Goal: Task Accomplishment & Management: Use online tool/utility

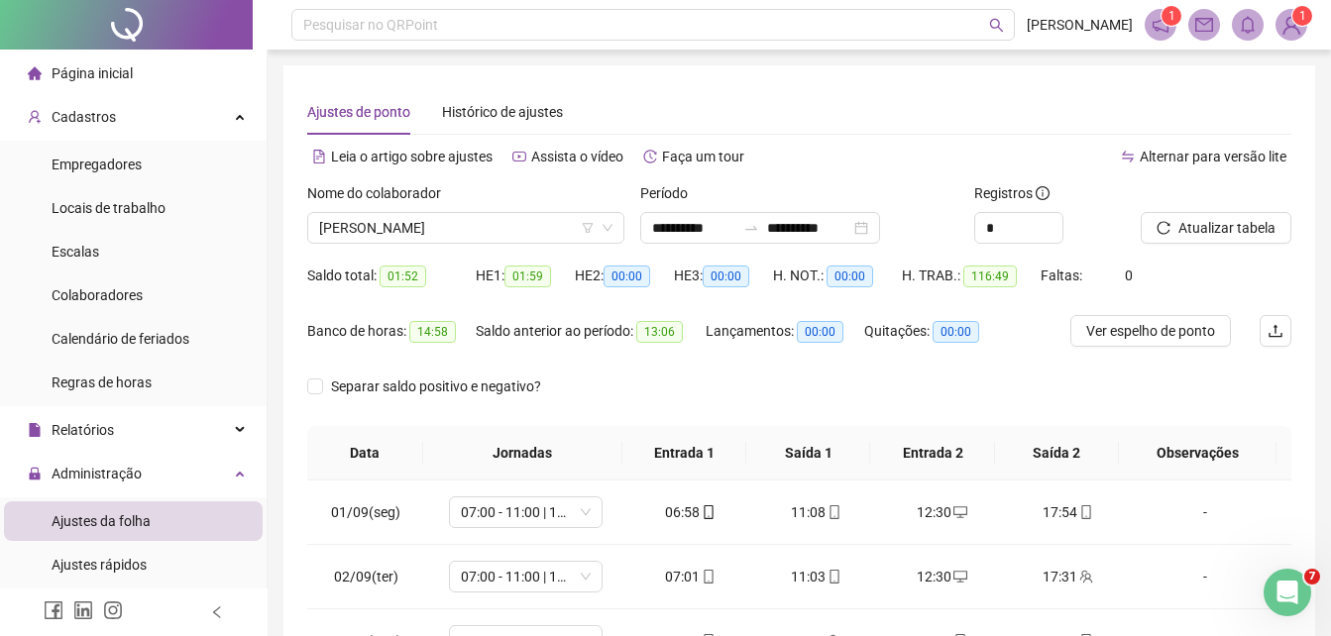
click at [134, 55] on li "Página inicial" at bounding box center [133, 74] width 259 height 40
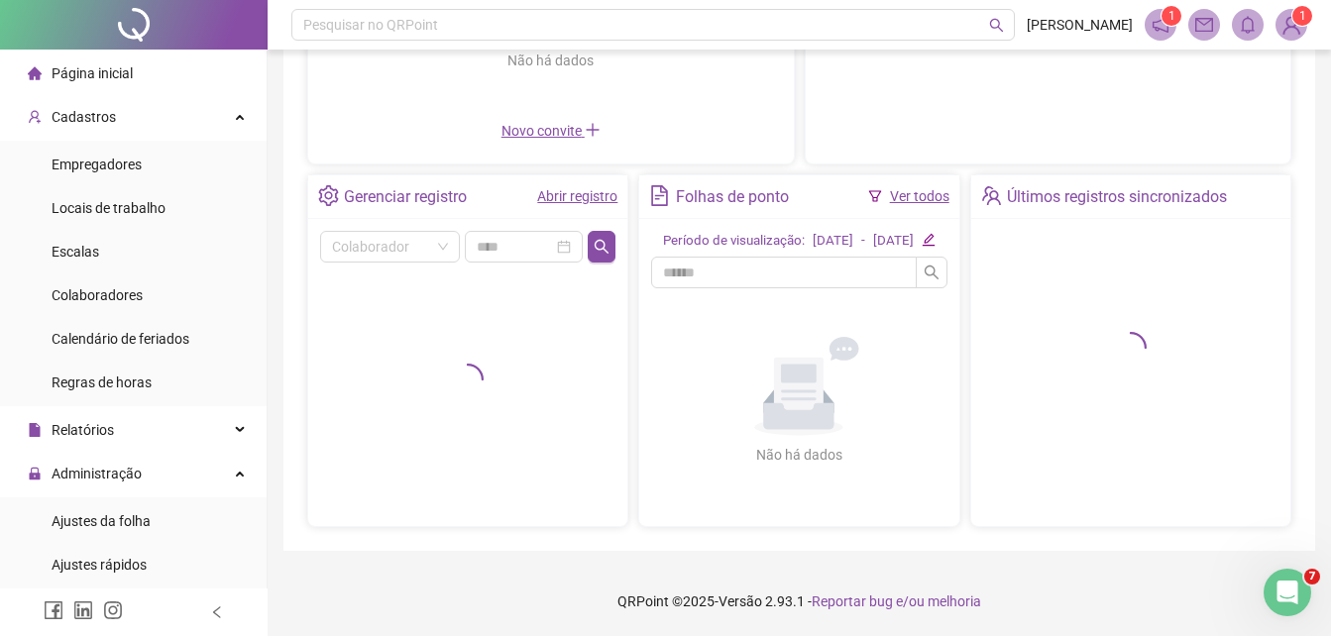
scroll to position [622, 0]
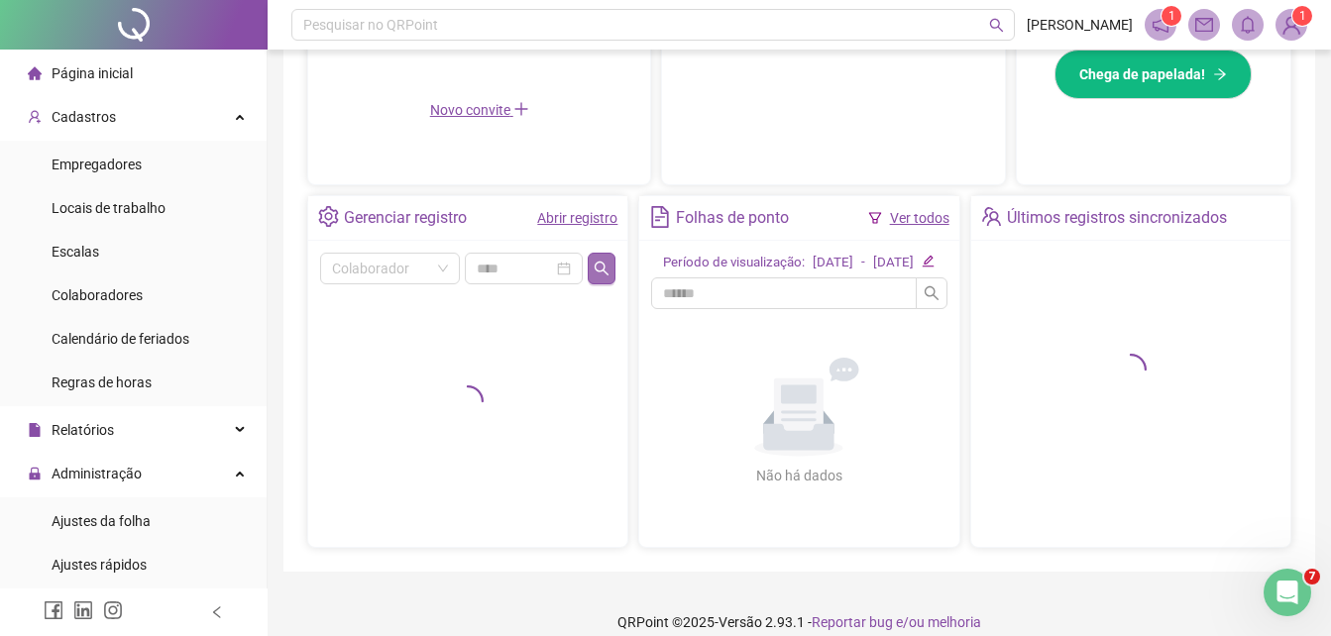
click at [593, 278] on button "button" at bounding box center [602, 269] width 28 height 32
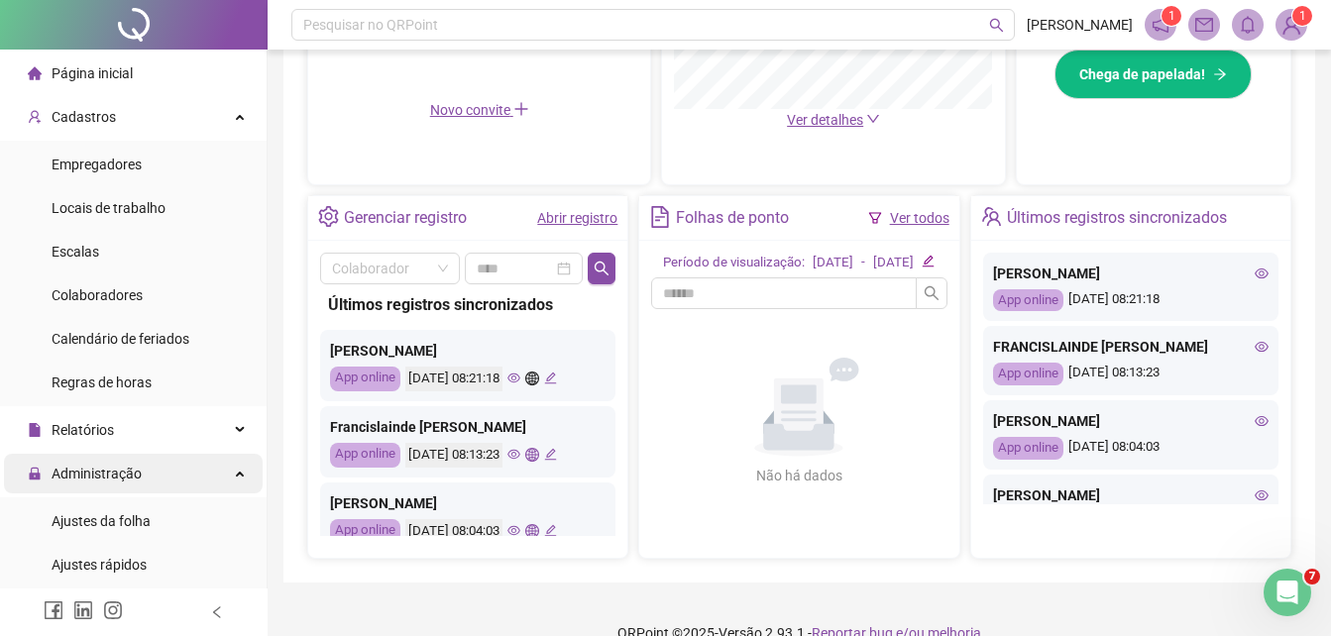
scroll to position [436, 0]
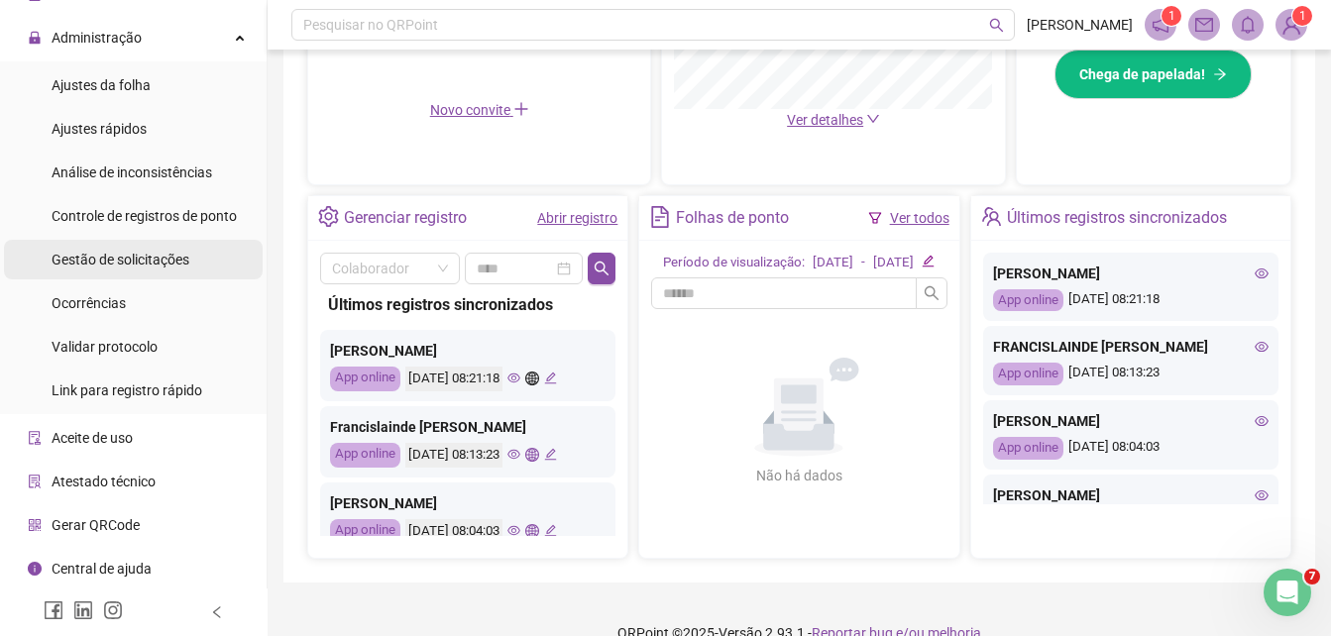
click at [167, 268] on span "Gestão de solicitações" at bounding box center [121, 260] width 138 height 16
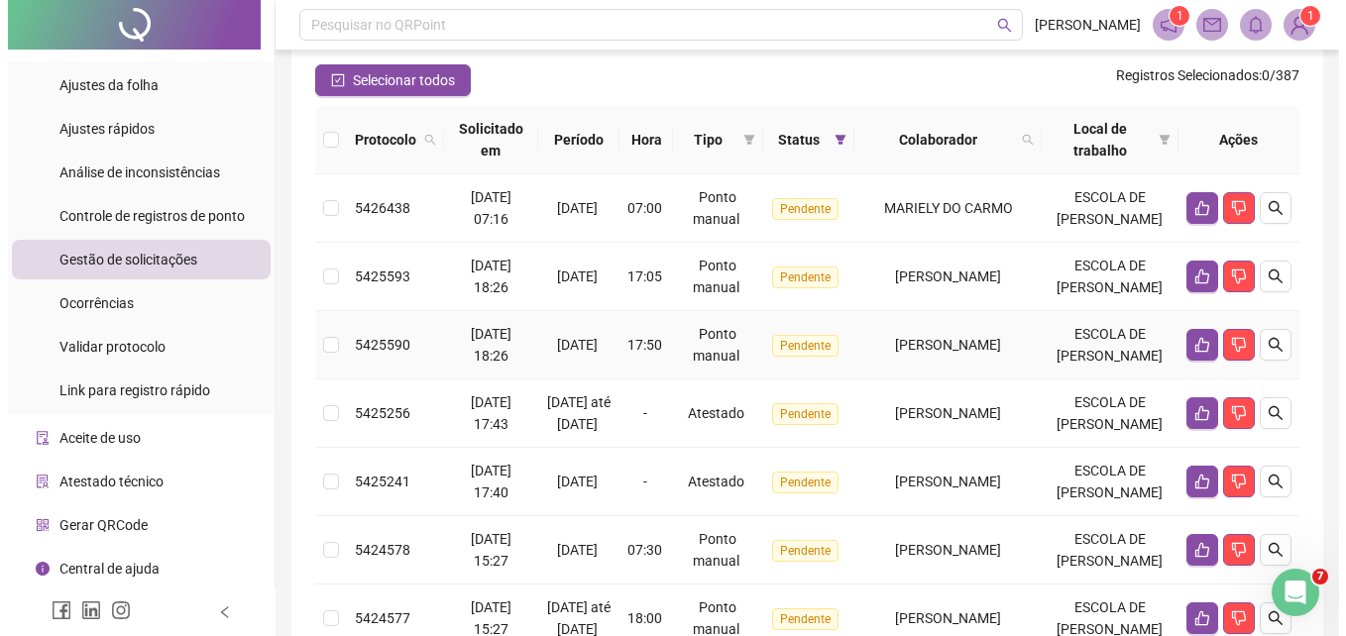
scroll to position [495, 0]
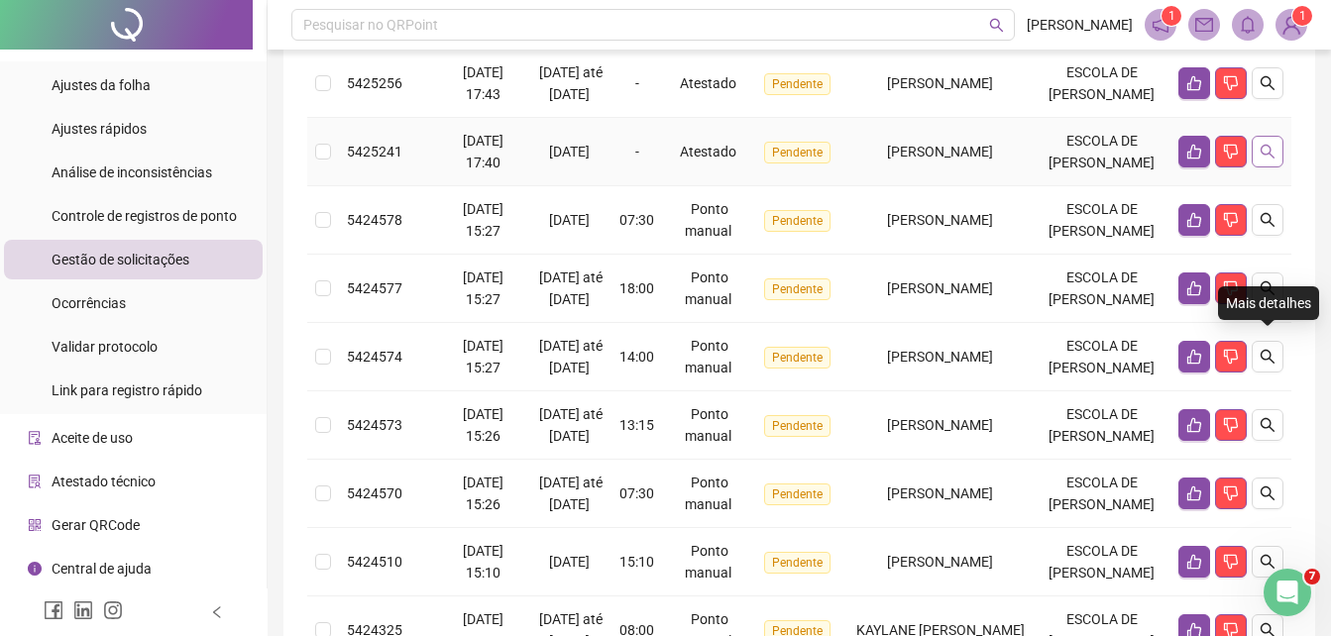
click at [1263, 160] on icon "search" at bounding box center [1267, 152] width 16 height 16
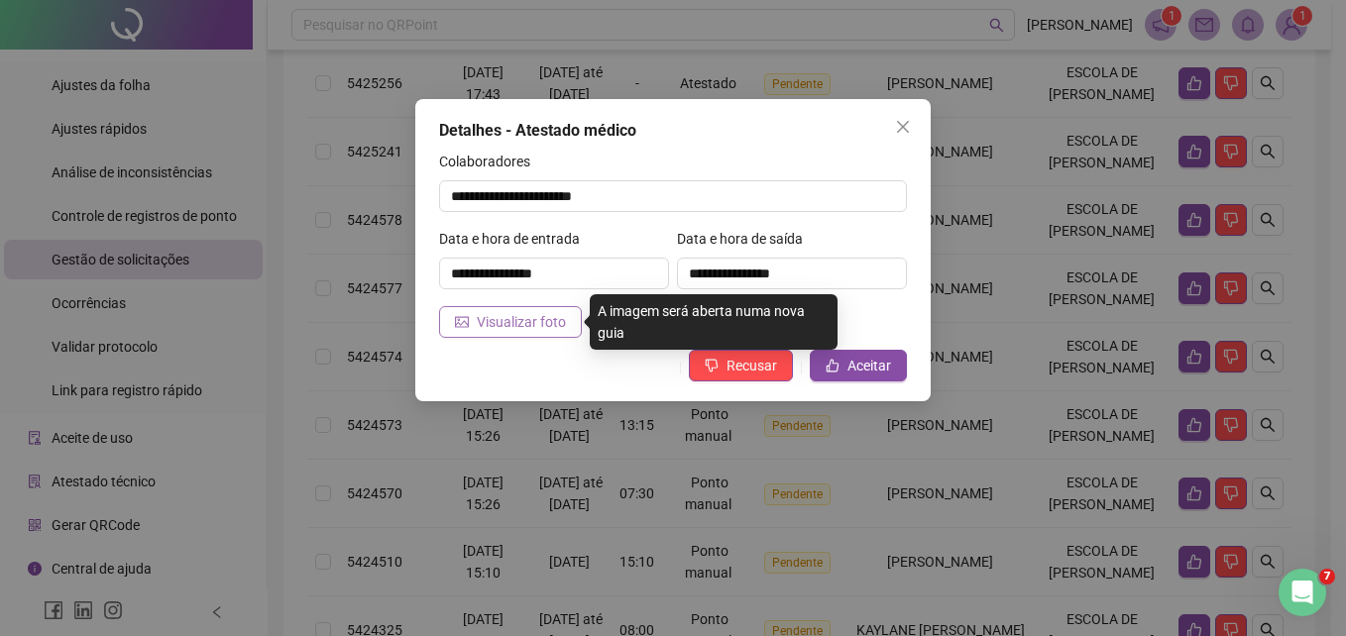
click at [491, 320] on span "Visualizar foto" at bounding box center [521, 322] width 89 height 22
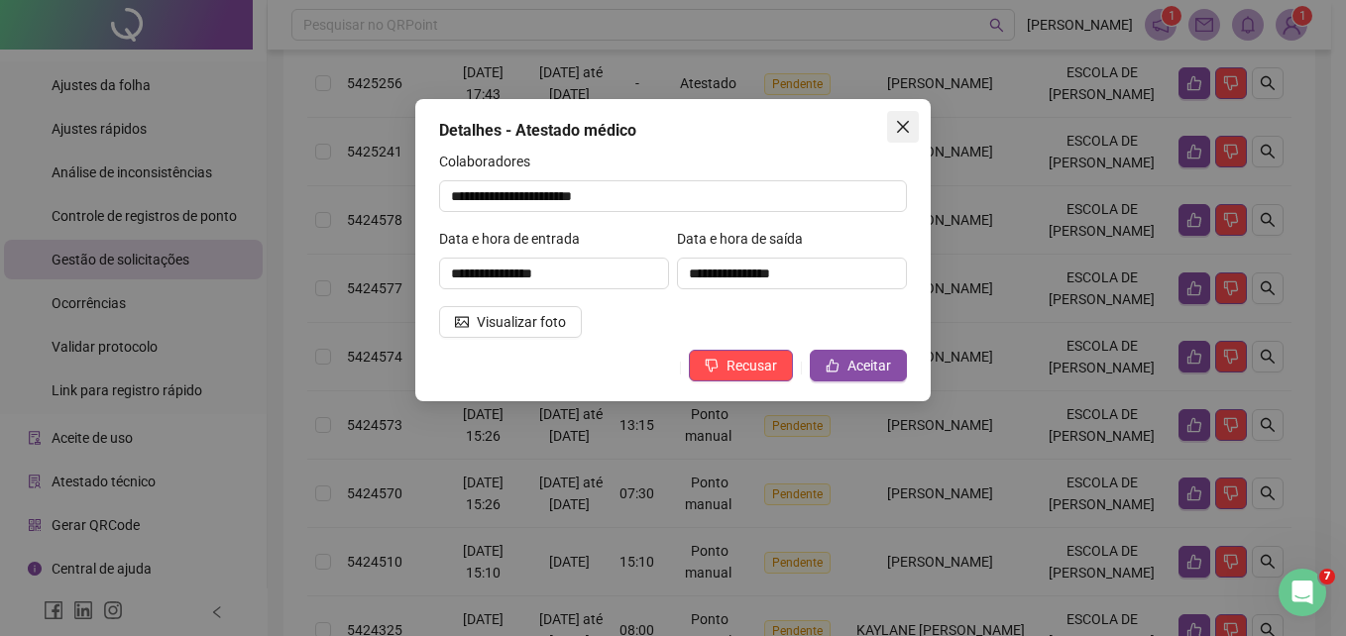
click at [903, 130] on icon "close" at bounding box center [903, 127] width 16 height 16
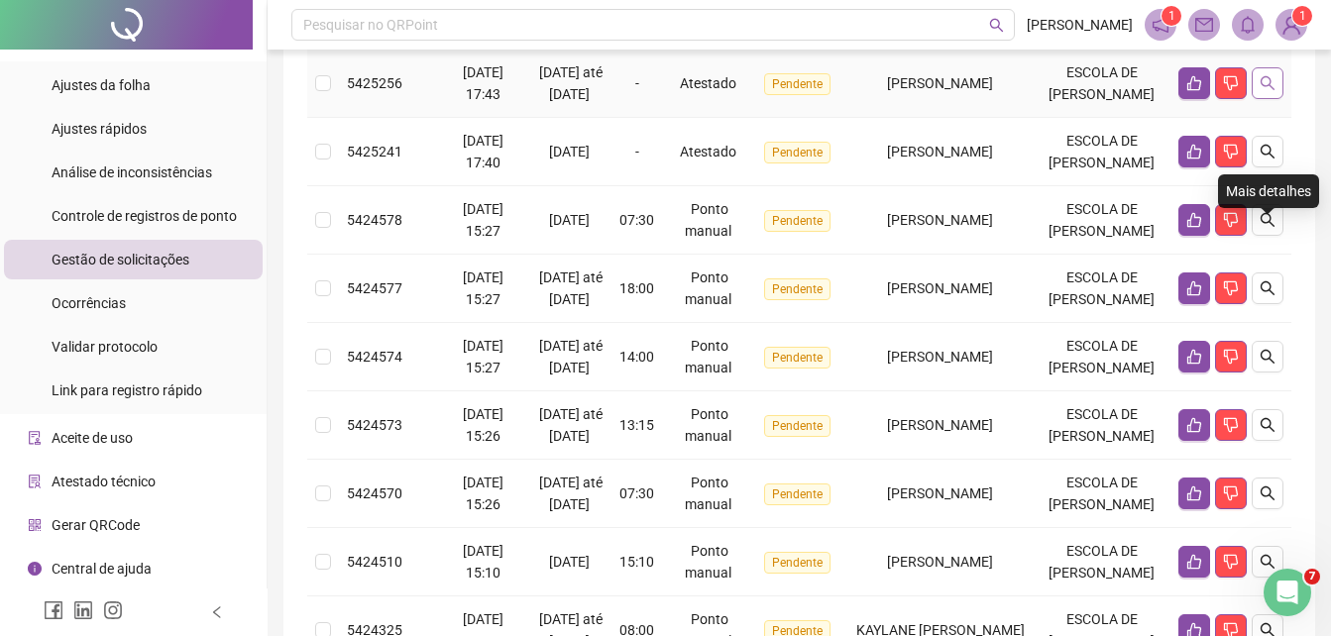
click at [1274, 91] on icon "search" at bounding box center [1267, 83] width 16 height 16
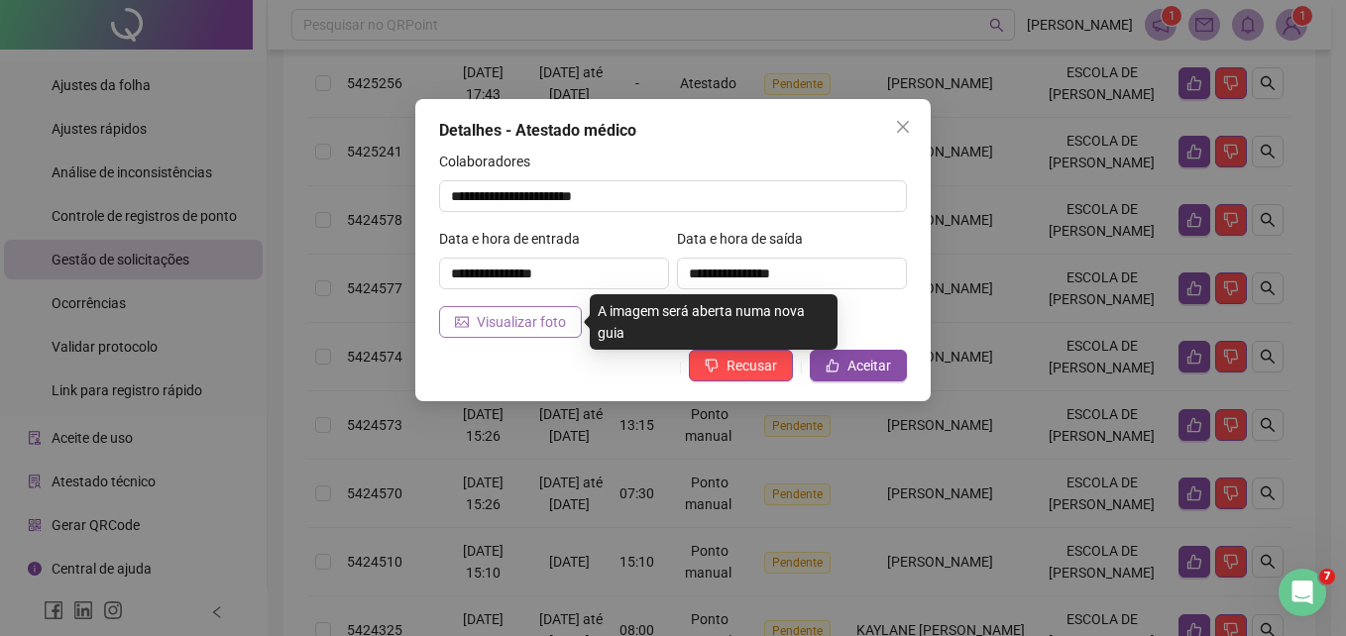
click at [523, 324] on span "Visualizar foto" at bounding box center [521, 322] width 89 height 22
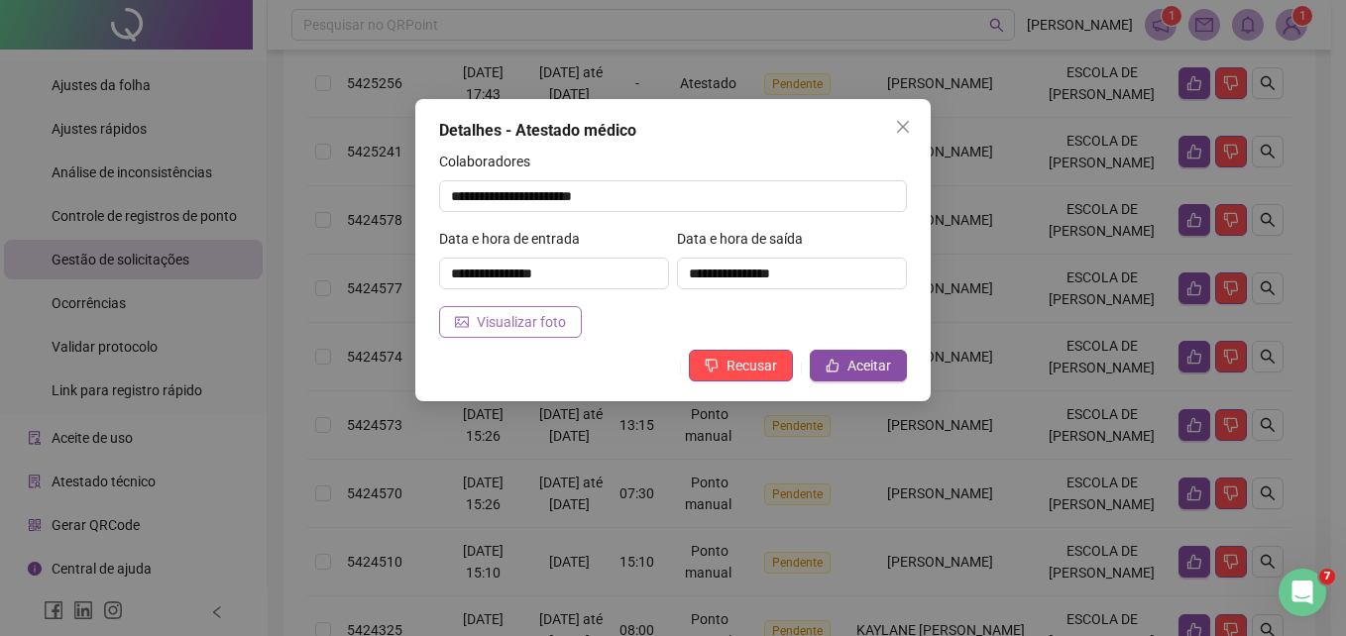
click at [558, 329] on span "Visualizar foto" at bounding box center [521, 322] width 89 height 22
